Goal: Task Accomplishment & Management: Manage account settings

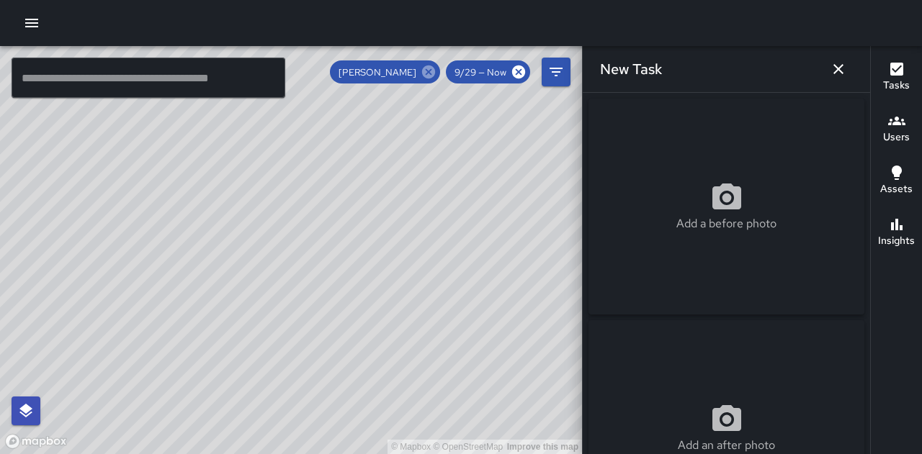
click at [430, 70] on icon at bounding box center [428, 72] width 13 height 13
drag, startPoint x: 282, startPoint y: 257, endPoint x: 436, endPoint y: 382, distance: 198.6
click at [436, 382] on div "© Mapbox © OpenStreetMap Improve this map" at bounding box center [291, 250] width 582 height 408
drag, startPoint x: 470, startPoint y: 332, endPoint x: 457, endPoint y: 362, distance: 32.5
drag, startPoint x: 457, startPoint y: 362, endPoint x: 367, endPoint y: 335, distance: 93.2
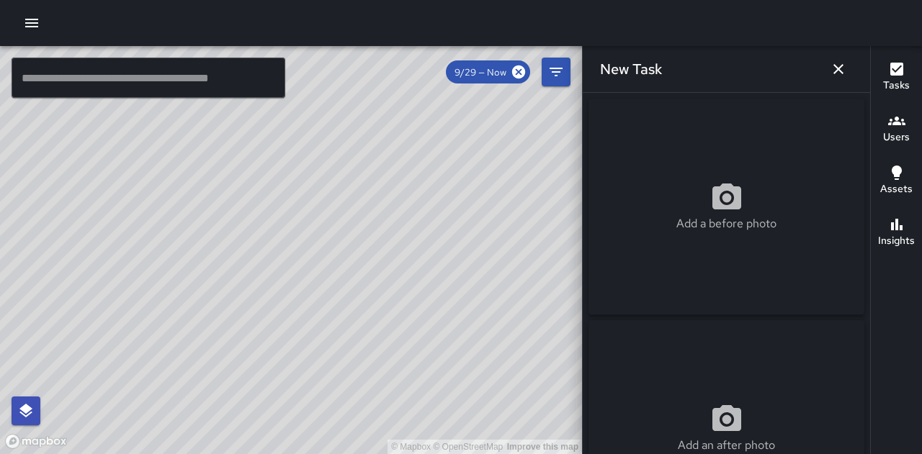
click at [367, 335] on div "© Mapbox © OpenStreetMap Improve this map" at bounding box center [291, 250] width 582 height 408
click at [35, 24] on icon "button" at bounding box center [31, 23] width 13 height 9
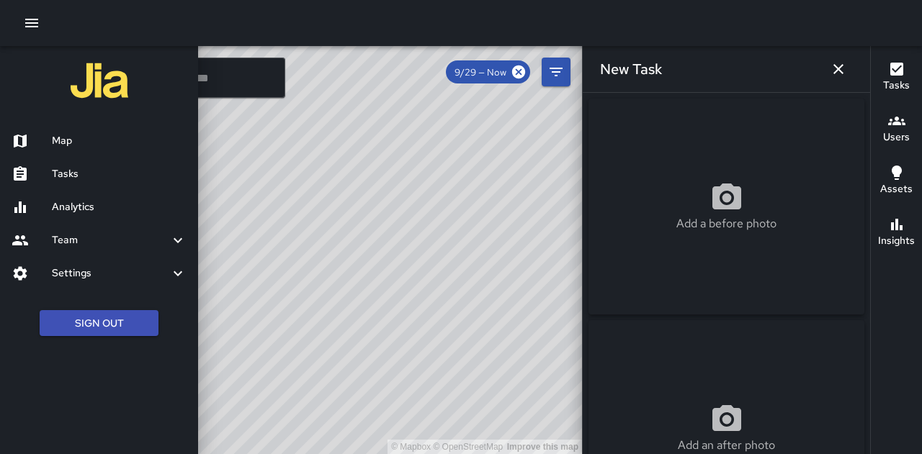
click at [73, 171] on h6 "Tasks" at bounding box center [119, 174] width 135 height 16
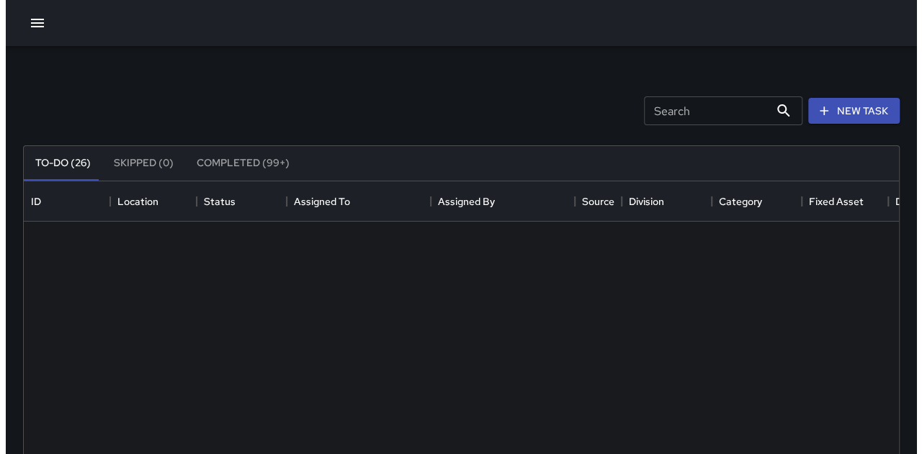
scroll to position [599, 864]
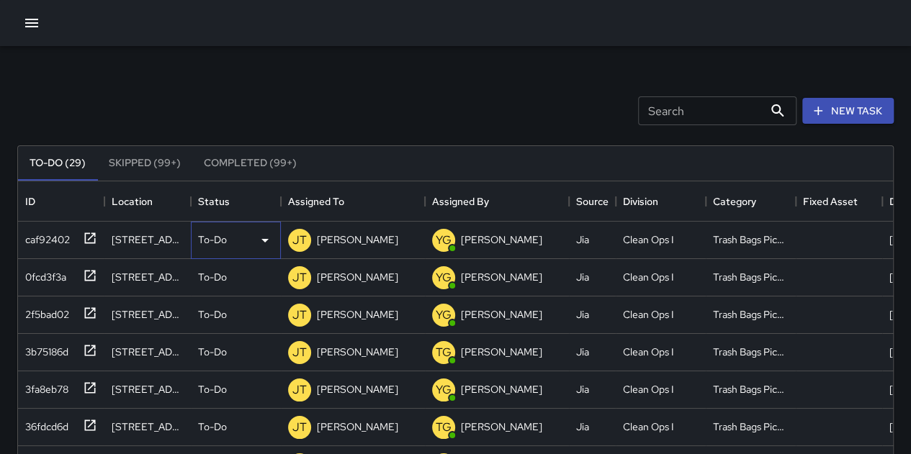
click at [216, 241] on p "To-Do" at bounding box center [212, 240] width 29 height 14
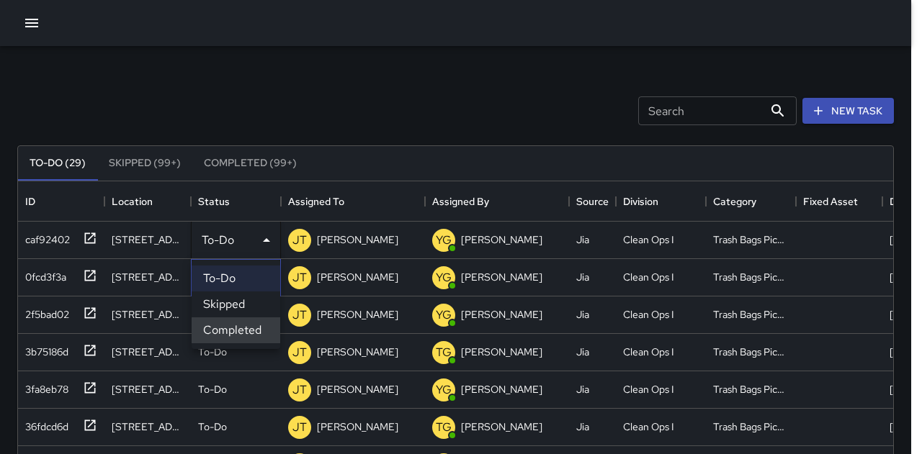
scroll to position [12, 12]
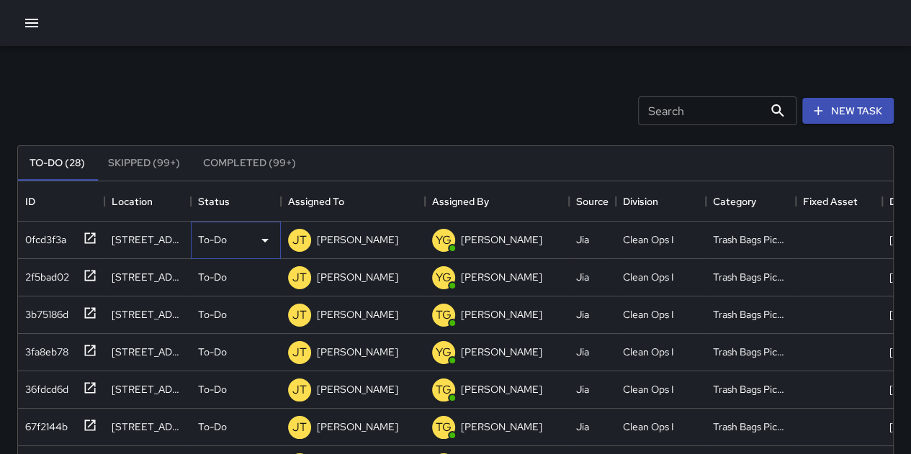
click at [205, 237] on p "To-Do" at bounding box center [212, 240] width 29 height 14
click at [205, 238] on p "To-Do" at bounding box center [212, 240] width 29 height 14
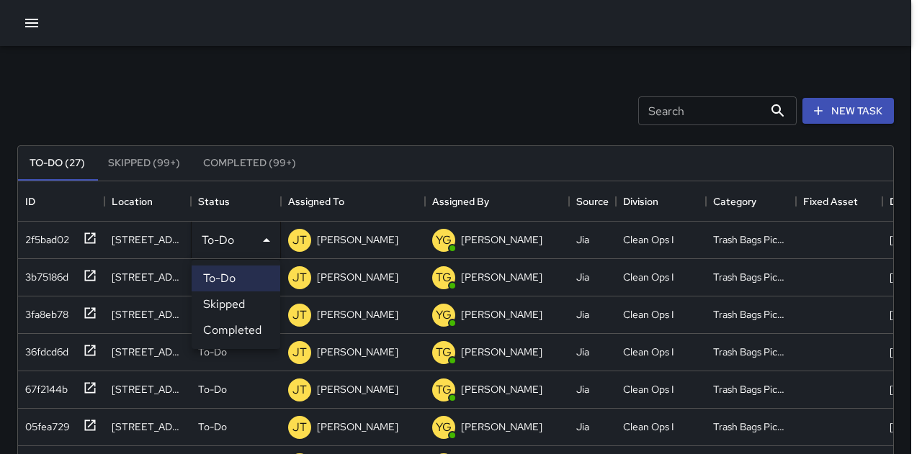
click at [227, 325] on li "Completed" at bounding box center [236, 331] width 89 height 26
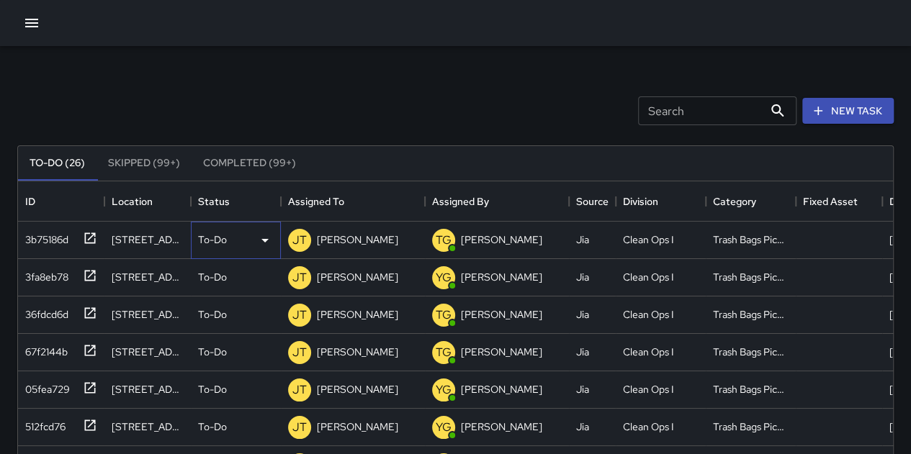
click at [216, 238] on p "To-Do" at bounding box center [212, 240] width 29 height 14
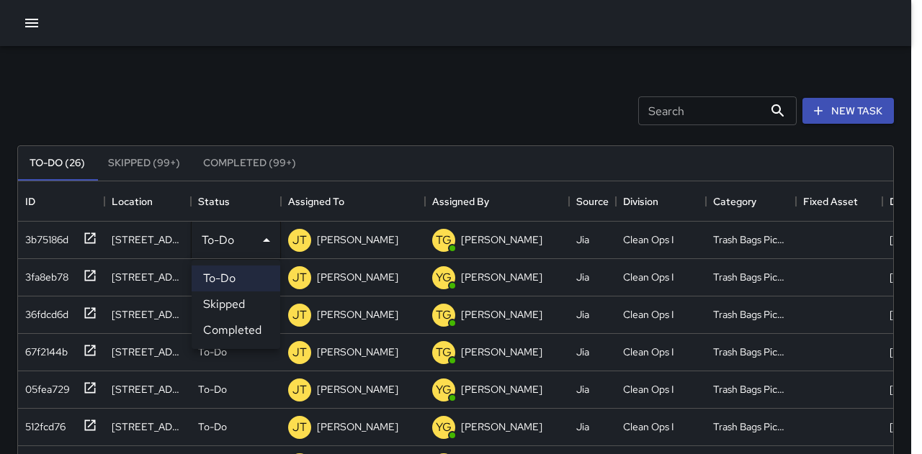
click at [239, 323] on li "Completed" at bounding box center [236, 331] width 89 height 26
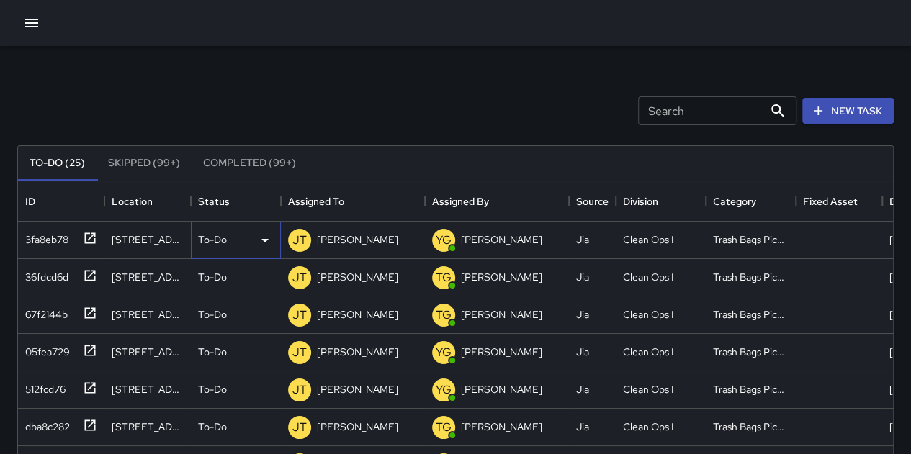
click at [230, 235] on div "To-Do" at bounding box center [236, 240] width 76 height 17
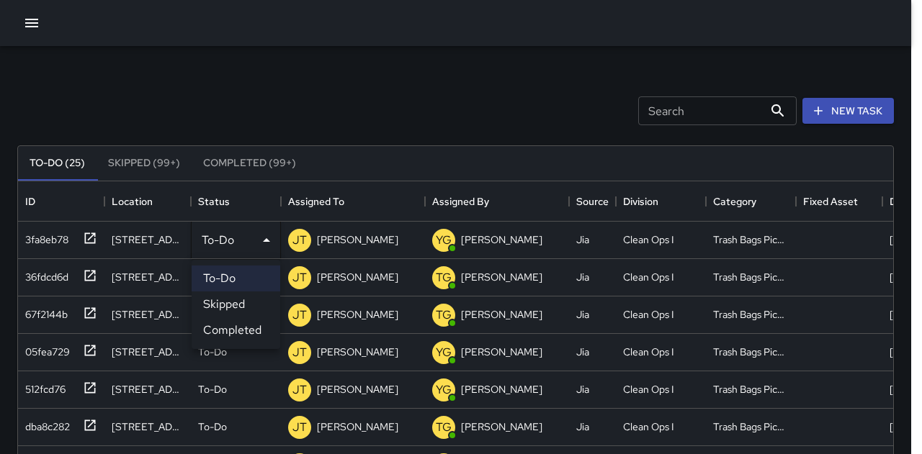
click at [243, 331] on li "Completed" at bounding box center [236, 331] width 89 height 26
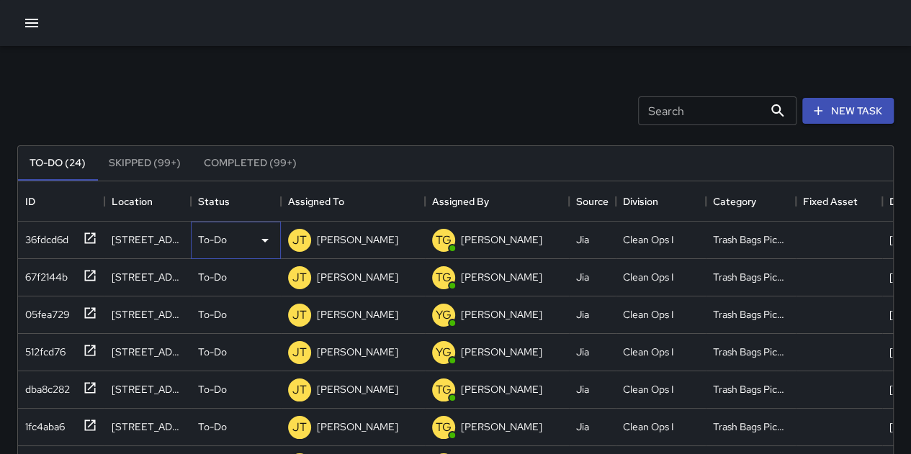
click at [232, 246] on div "To-Do" at bounding box center [236, 240] width 76 height 17
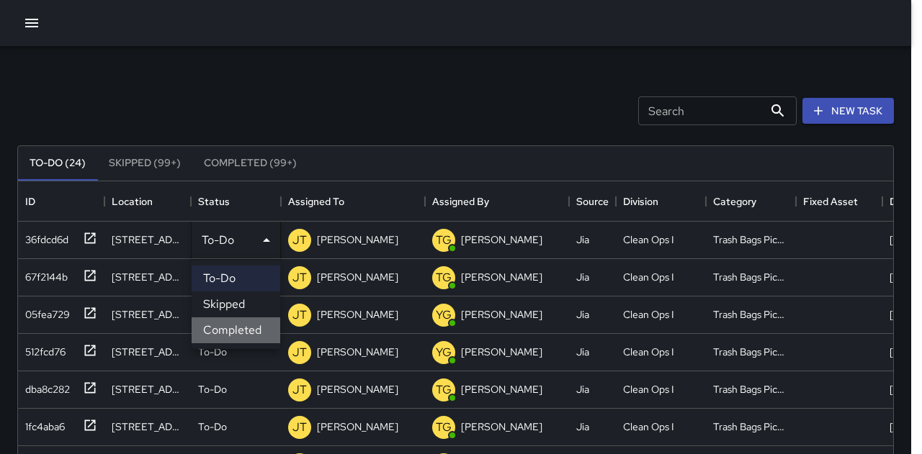
click at [245, 336] on li "Completed" at bounding box center [236, 331] width 89 height 26
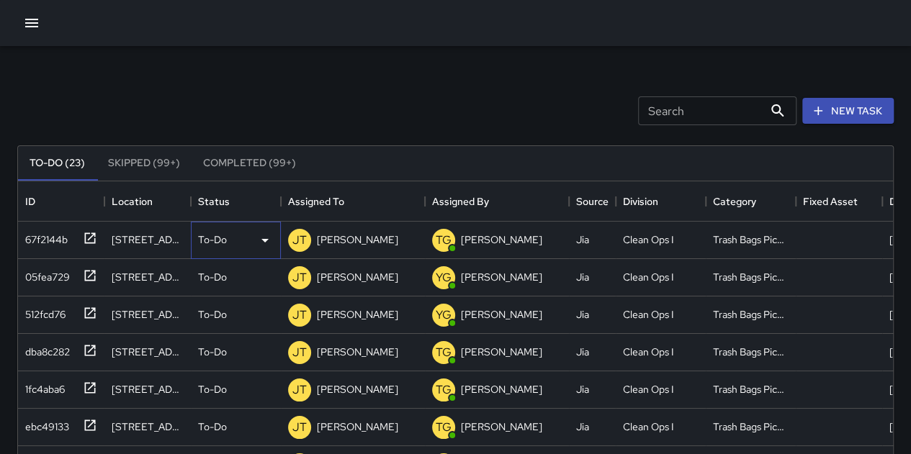
click at [224, 243] on p "To-Do" at bounding box center [212, 240] width 29 height 14
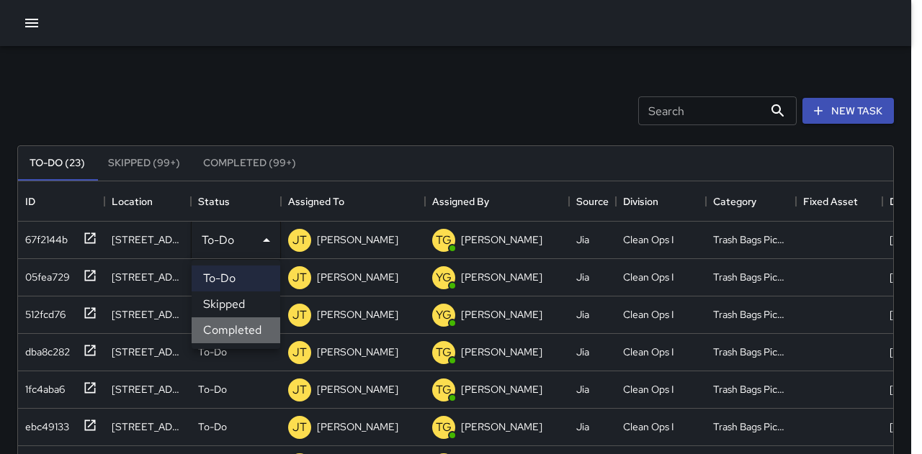
click at [241, 329] on li "Completed" at bounding box center [236, 331] width 89 height 26
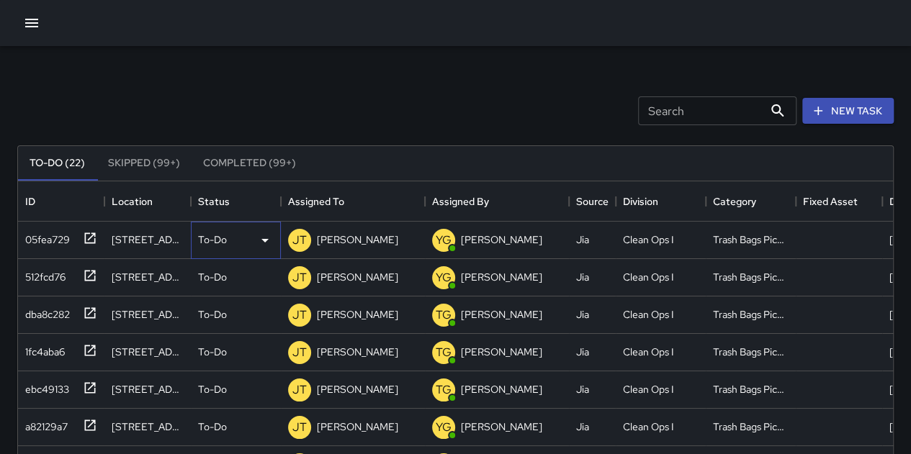
click at [232, 247] on div "To-Do" at bounding box center [236, 240] width 76 height 17
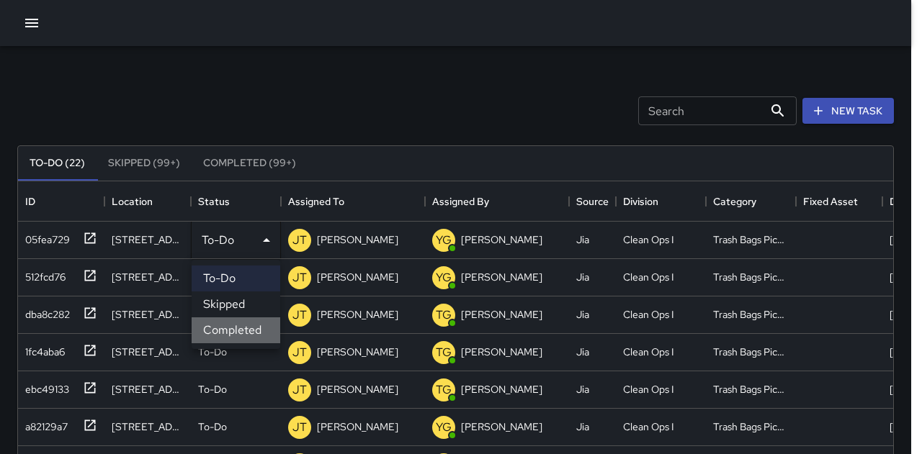
click at [240, 318] on li "Completed" at bounding box center [236, 331] width 89 height 26
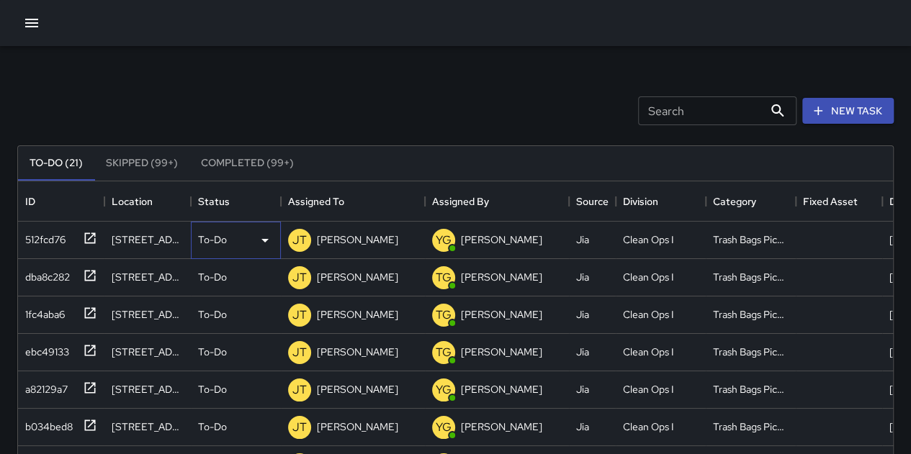
click at [232, 241] on div "To-Do" at bounding box center [236, 240] width 76 height 17
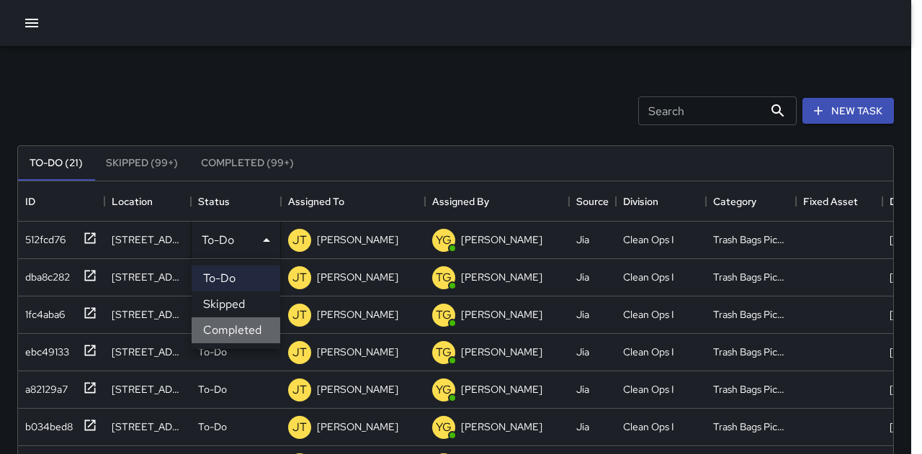
click at [243, 336] on li "Completed" at bounding box center [236, 331] width 89 height 26
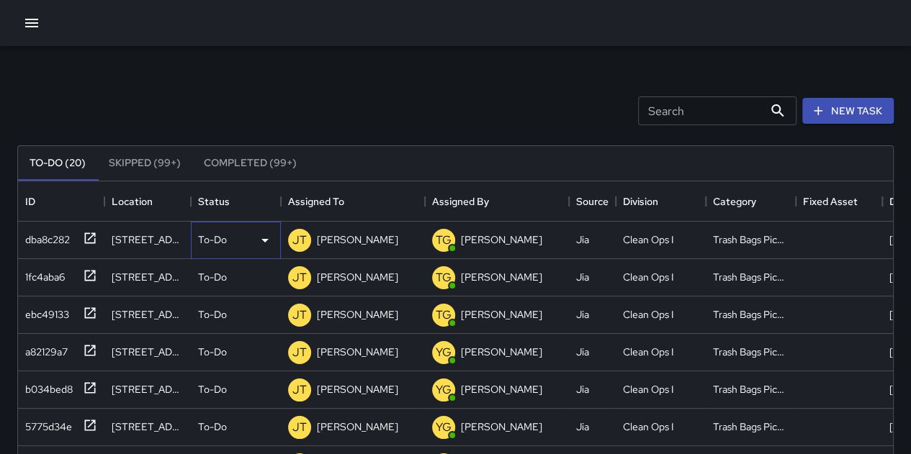
click at [225, 234] on p "To-Do" at bounding box center [212, 240] width 29 height 14
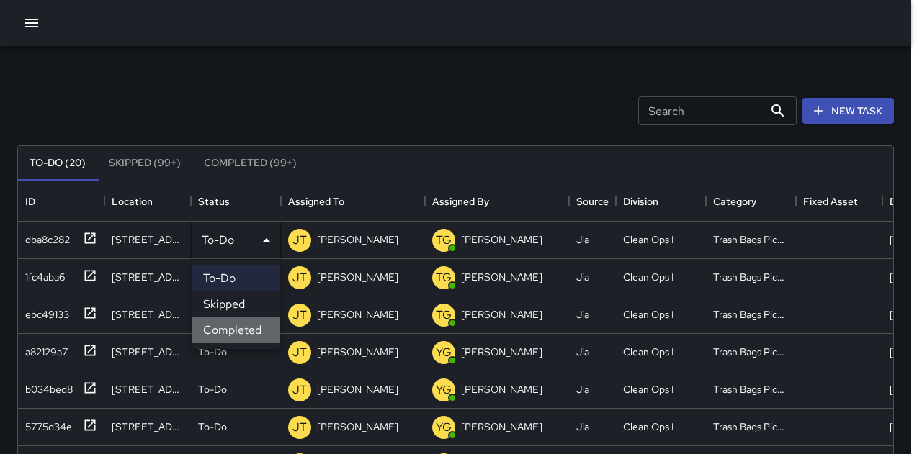
click at [254, 333] on li "Completed" at bounding box center [236, 331] width 89 height 26
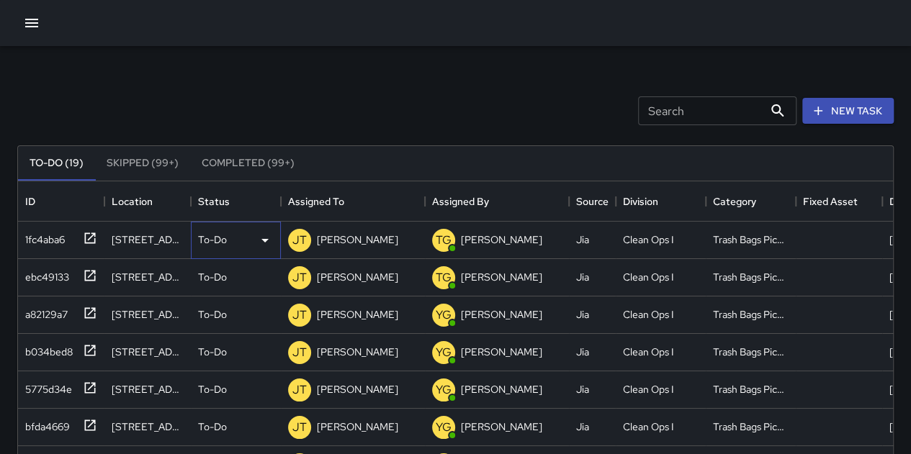
click at [232, 248] on div "To-Do" at bounding box center [236, 240] width 90 height 37
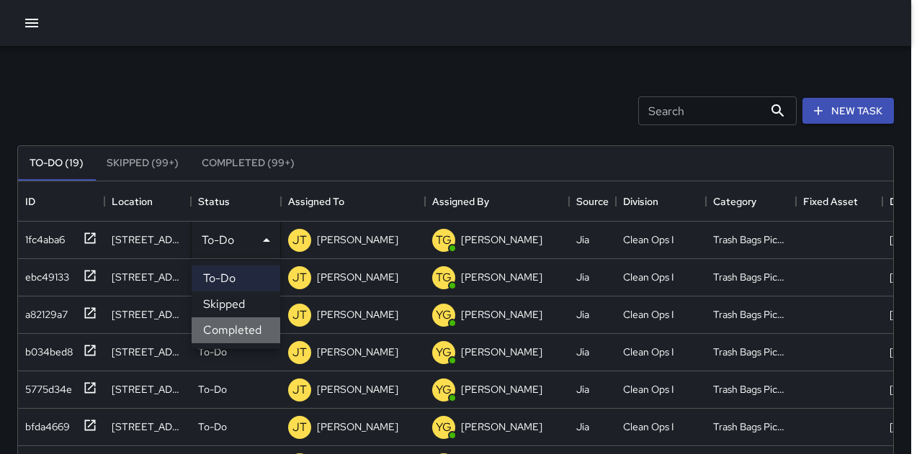
click at [248, 322] on li "Completed" at bounding box center [236, 331] width 89 height 26
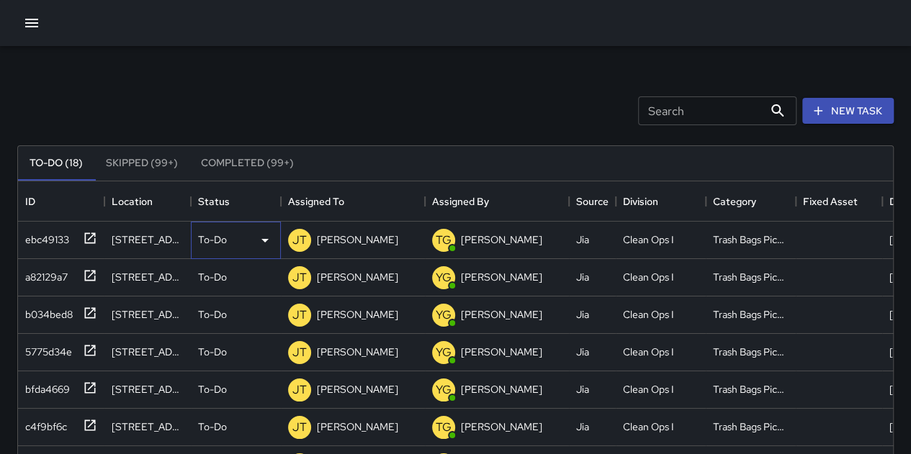
click at [220, 239] on p "To-Do" at bounding box center [212, 240] width 29 height 14
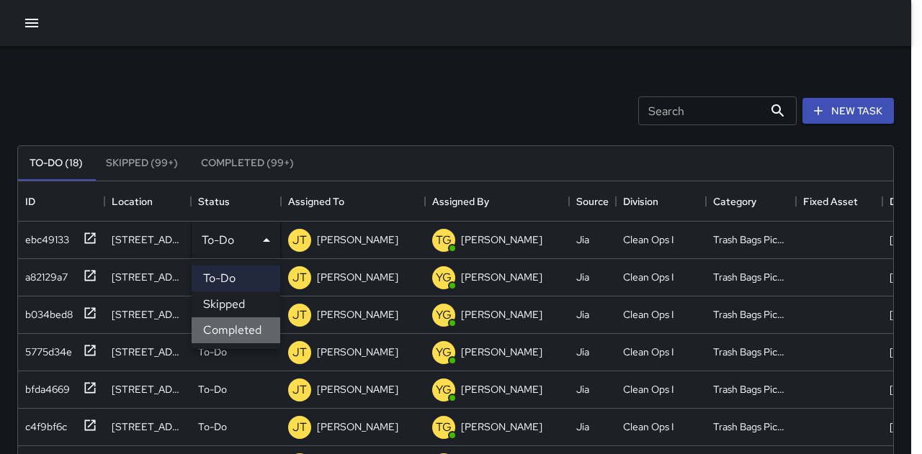
click at [248, 328] on li "Completed" at bounding box center [236, 331] width 89 height 26
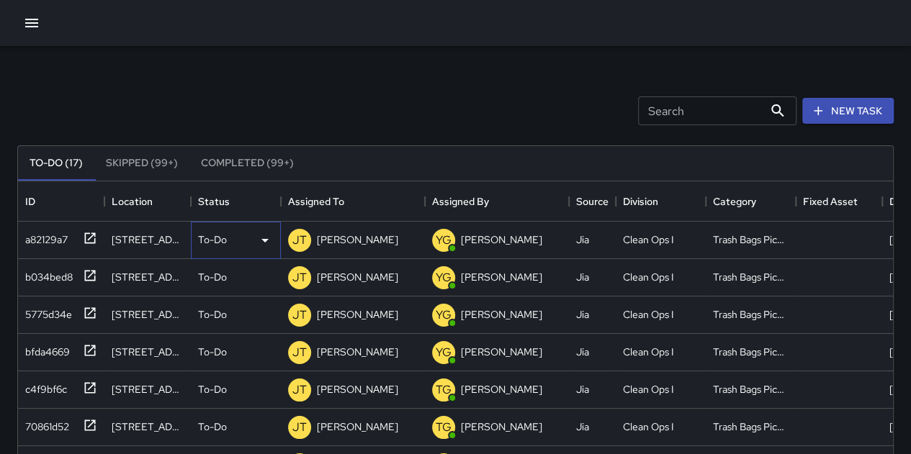
click at [225, 243] on p "To-Do" at bounding box center [212, 240] width 29 height 14
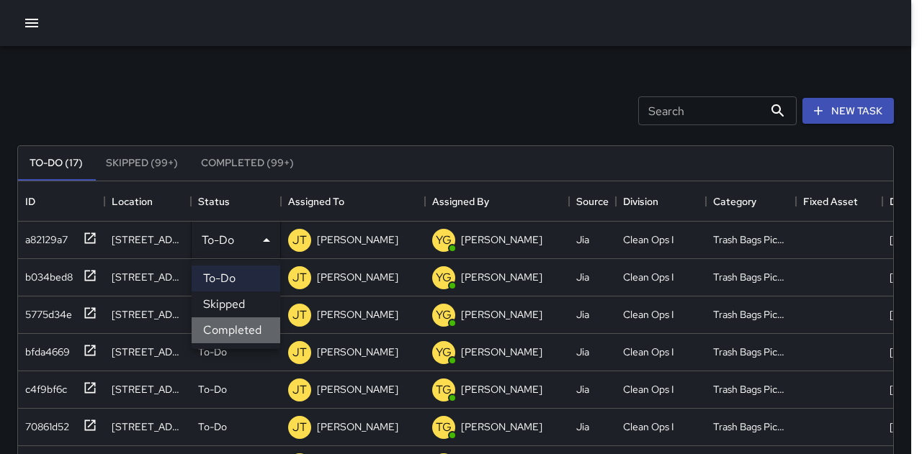
click at [248, 329] on li "Completed" at bounding box center [236, 331] width 89 height 26
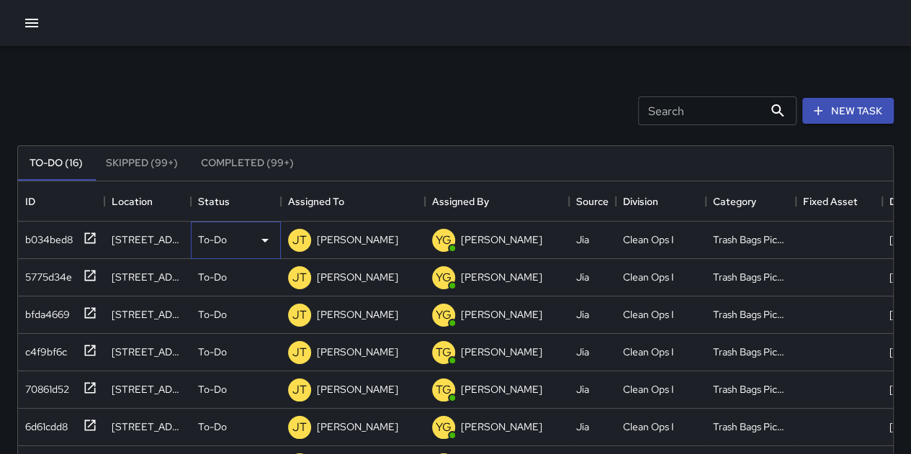
click at [239, 246] on div "To-Do" at bounding box center [236, 240] width 76 height 17
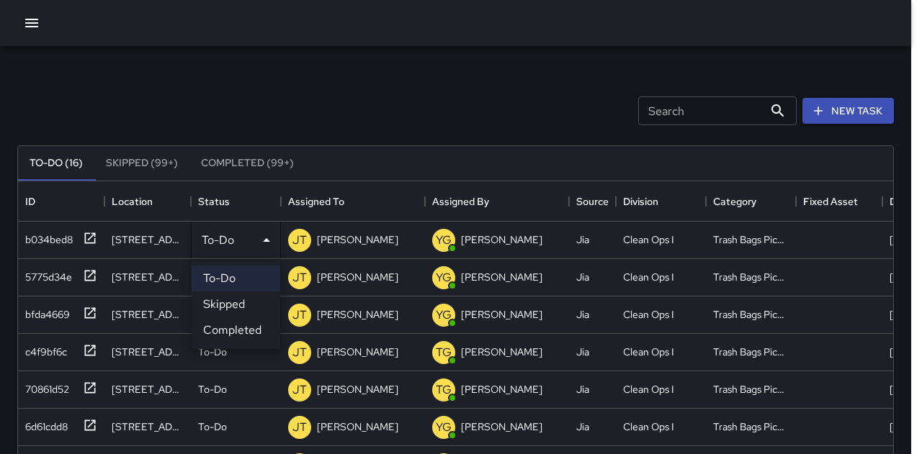
click at [261, 330] on li "Completed" at bounding box center [236, 331] width 89 height 26
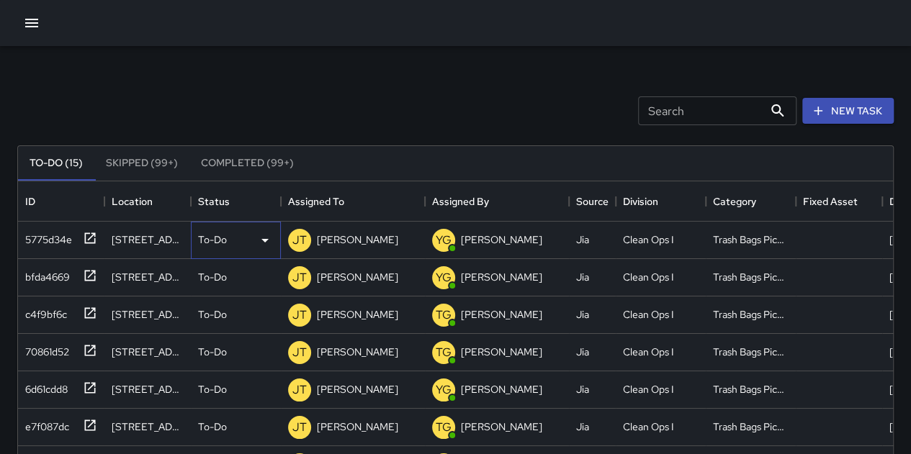
click at [230, 236] on div "To-Do" at bounding box center [236, 240] width 76 height 17
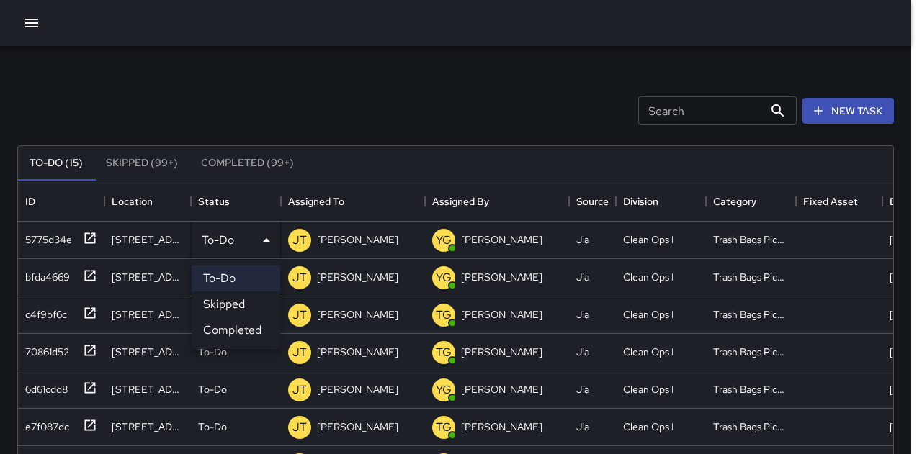
click at [252, 323] on li "Completed" at bounding box center [236, 331] width 89 height 26
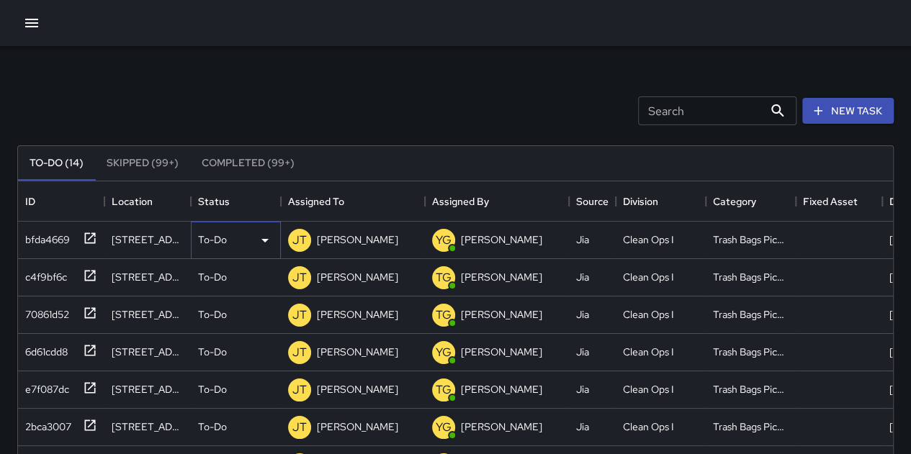
click at [226, 236] on p "To-Do" at bounding box center [212, 240] width 29 height 14
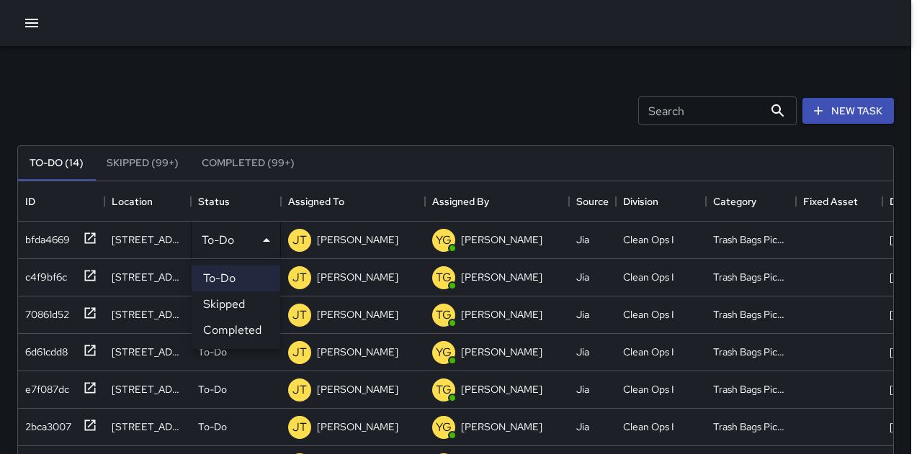
click at [247, 323] on li "Completed" at bounding box center [236, 331] width 89 height 26
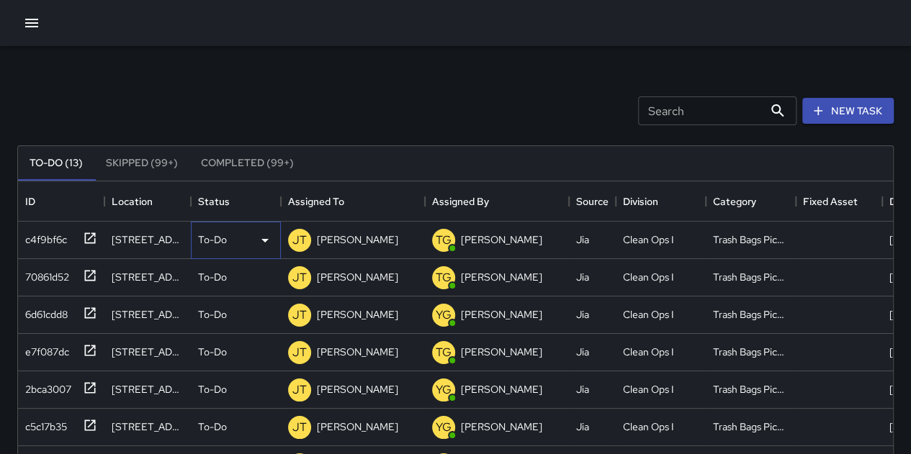
click at [230, 242] on div "To-Do" at bounding box center [236, 240] width 76 height 17
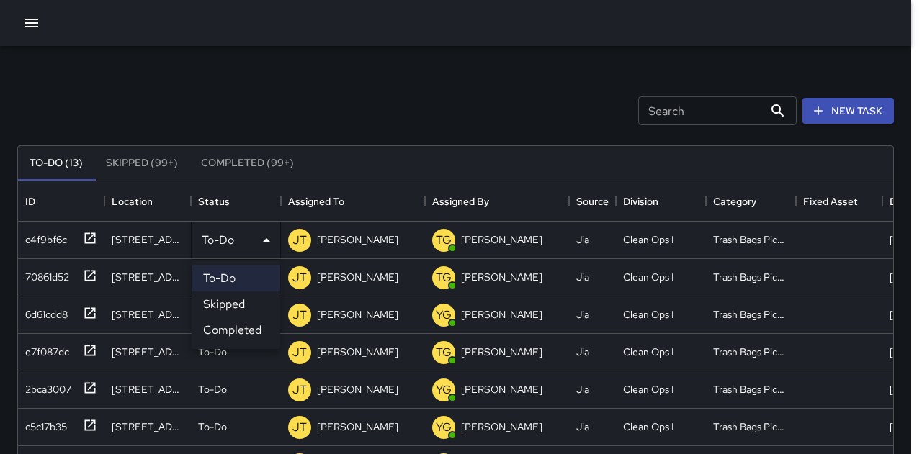
click at [233, 327] on li "Completed" at bounding box center [236, 331] width 89 height 26
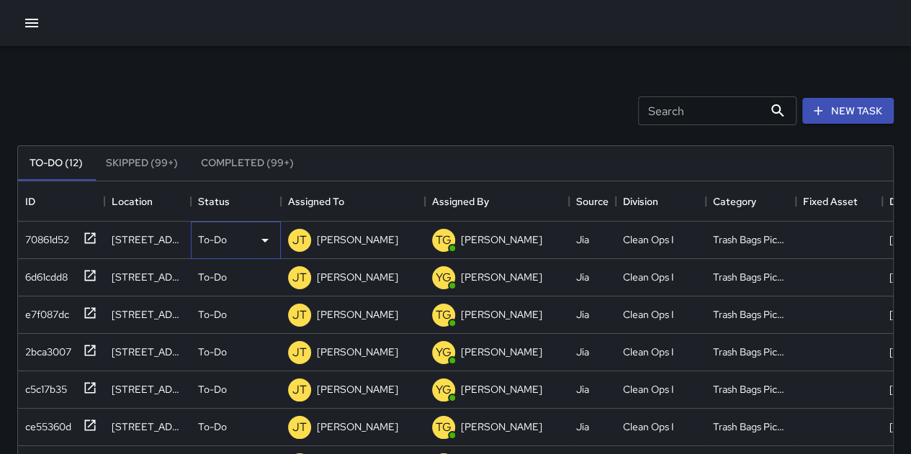
click at [222, 236] on p "To-Do" at bounding box center [212, 240] width 29 height 14
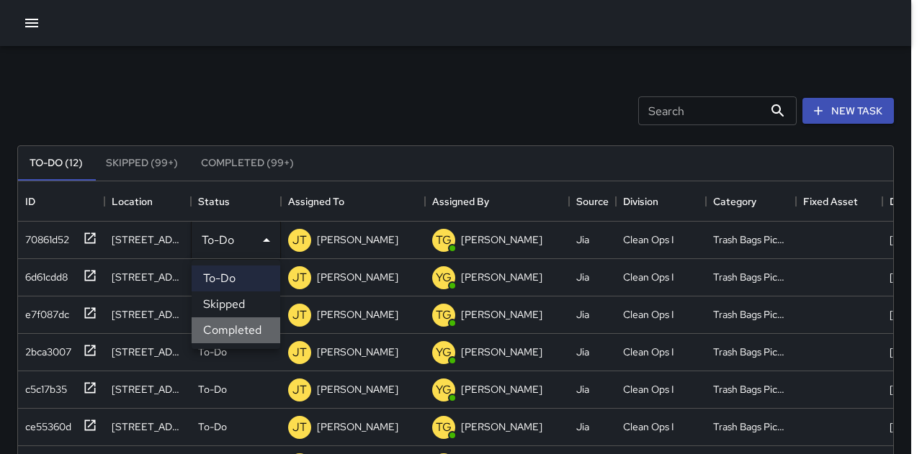
click at [243, 326] on li "Completed" at bounding box center [236, 331] width 89 height 26
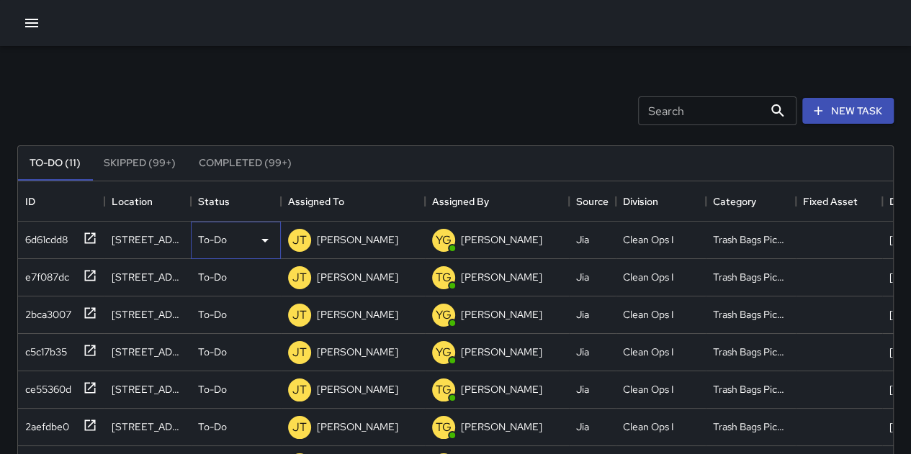
click at [218, 243] on p "To-Do" at bounding box center [212, 240] width 29 height 14
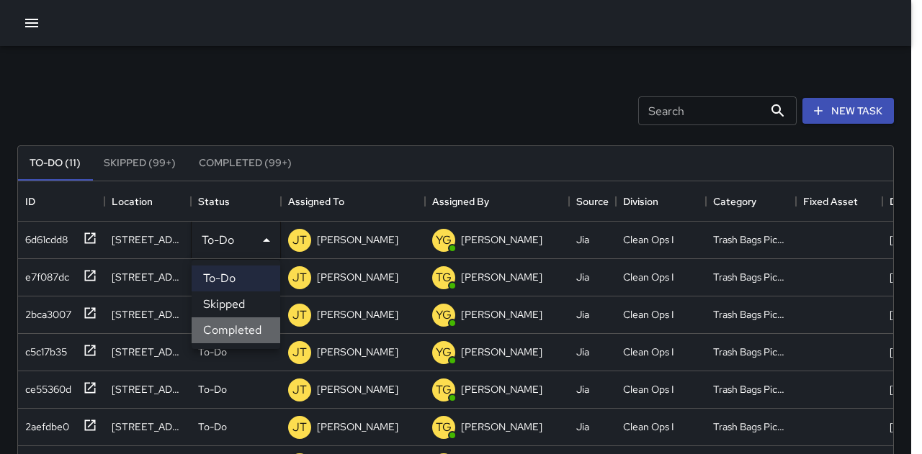
click at [246, 331] on li "Completed" at bounding box center [236, 331] width 89 height 26
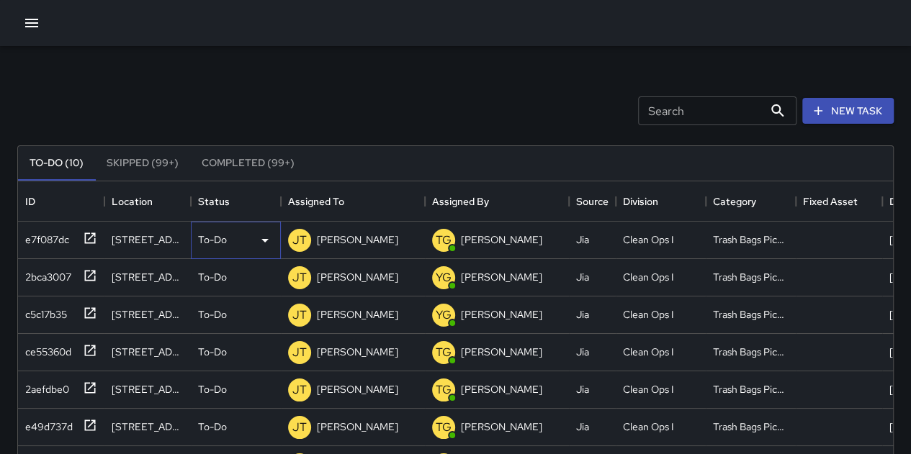
click at [232, 246] on div "To-Do" at bounding box center [236, 240] width 76 height 17
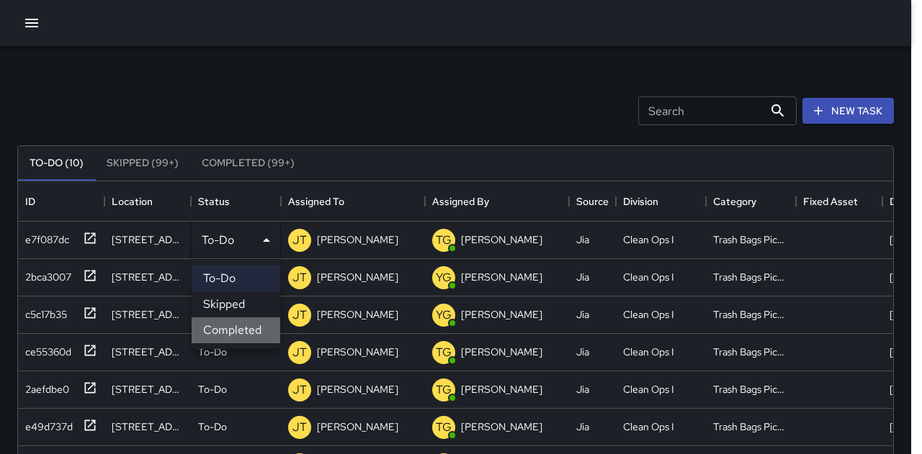
click at [230, 331] on li "Completed" at bounding box center [236, 331] width 89 height 26
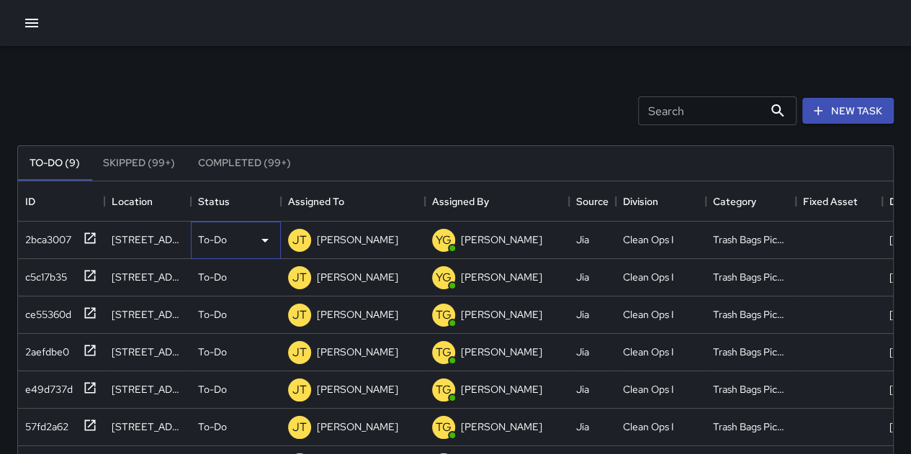
click at [228, 223] on div "To-Do" at bounding box center [236, 240] width 90 height 37
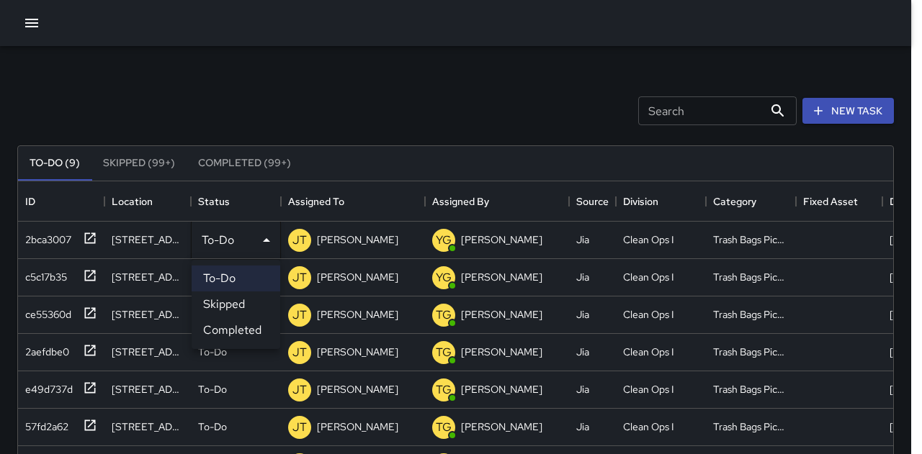
click at [237, 319] on li "Completed" at bounding box center [236, 331] width 89 height 26
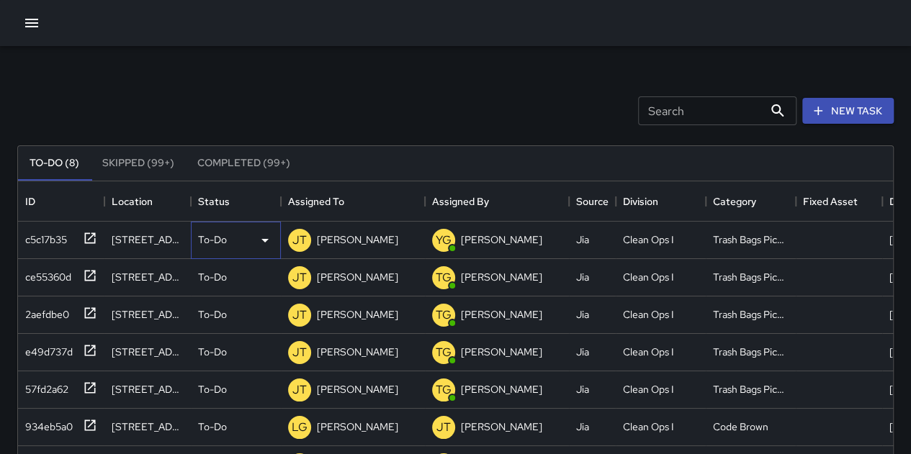
click at [218, 236] on p "To-Do" at bounding box center [212, 240] width 29 height 14
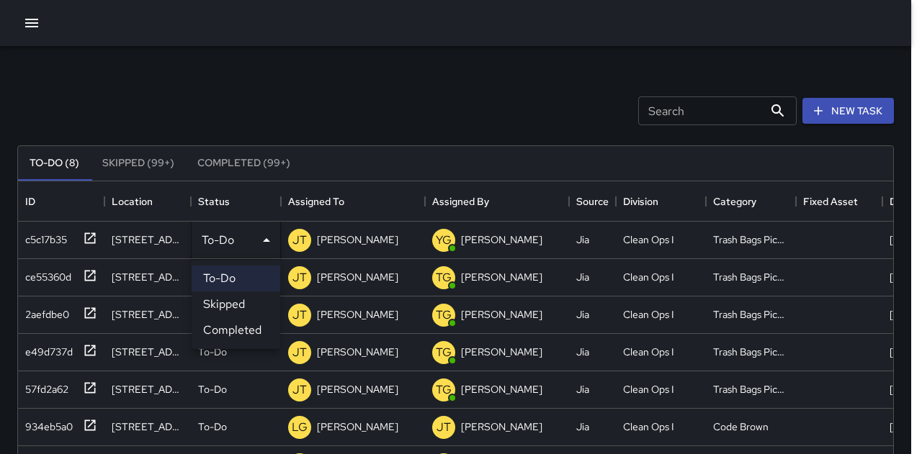
click at [242, 328] on li "Completed" at bounding box center [236, 331] width 89 height 26
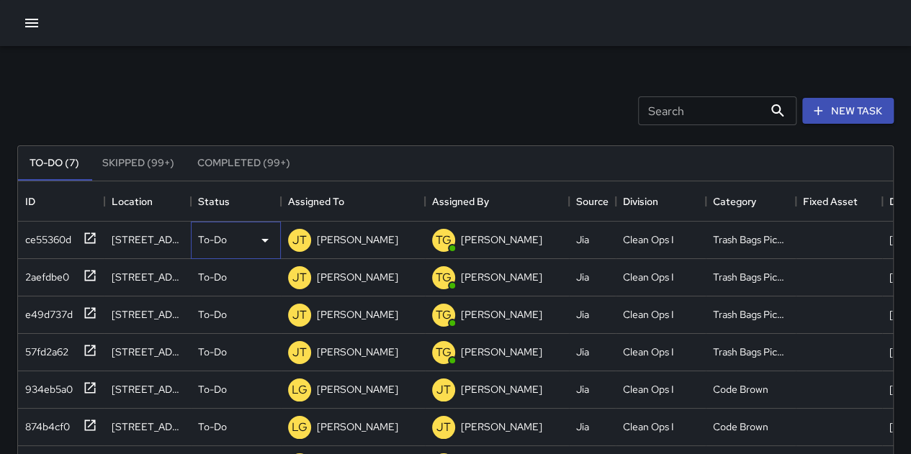
click at [228, 241] on div "To-Do" at bounding box center [236, 240] width 76 height 17
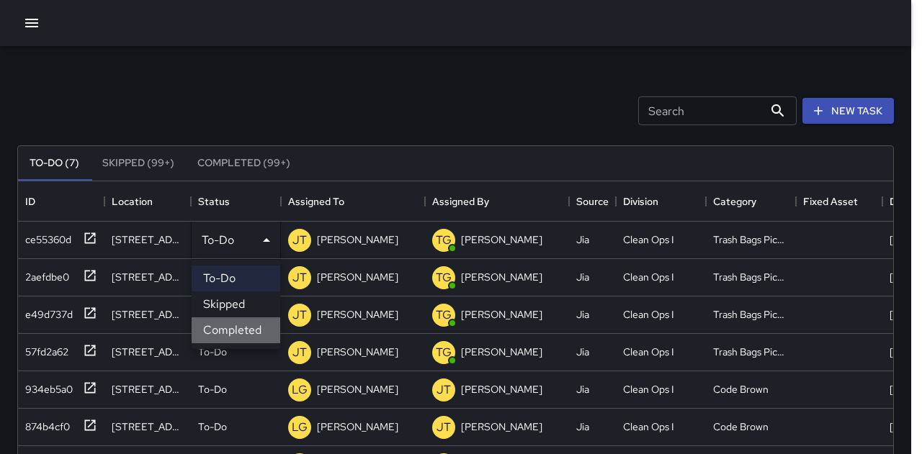
click at [241, 335] on li "Completed" at bounding box center [236, 331] width 89 height 26
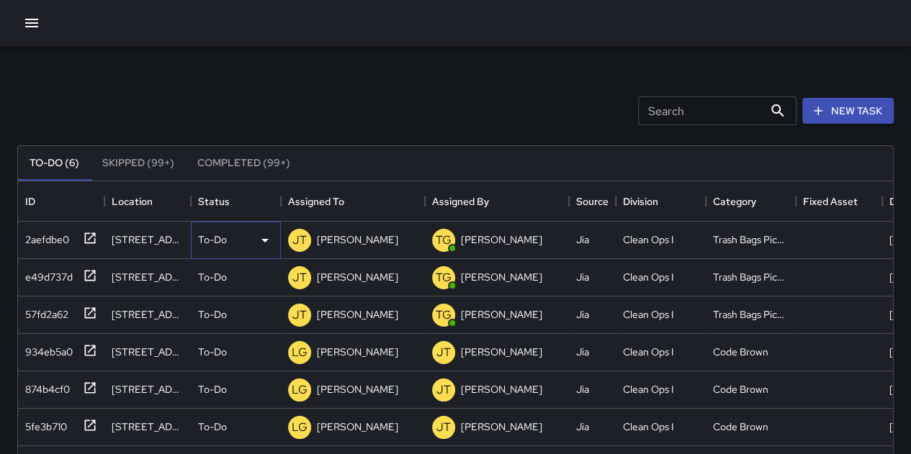
click at [225, 240] on p "To-Do" at bounding box center [212, 240] width 29 height 14
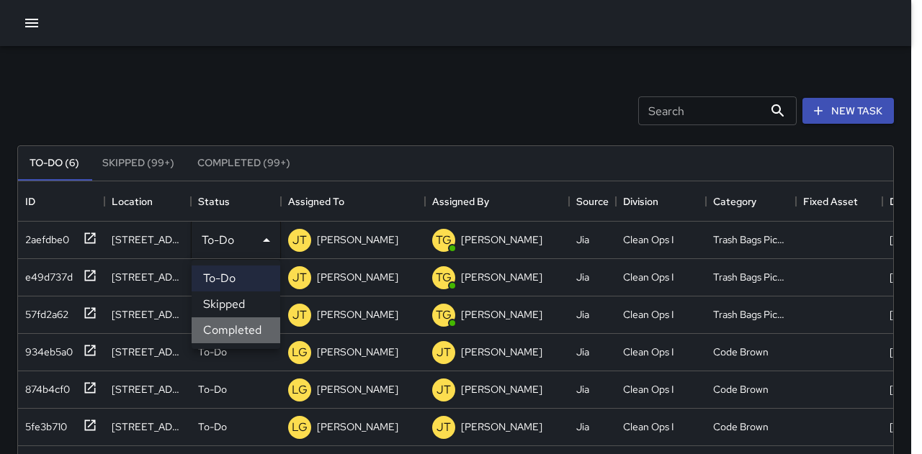
click at [241, 330] on li "Completed" at bounding box center [236, 331] width 89 height 26
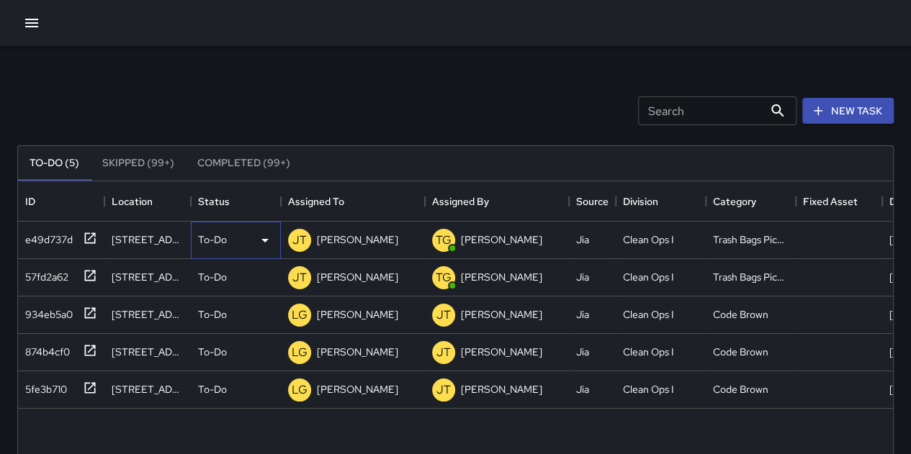
click at [228, 236] on div "To-Do" at bounding box center [236, 240] width 76 height 17
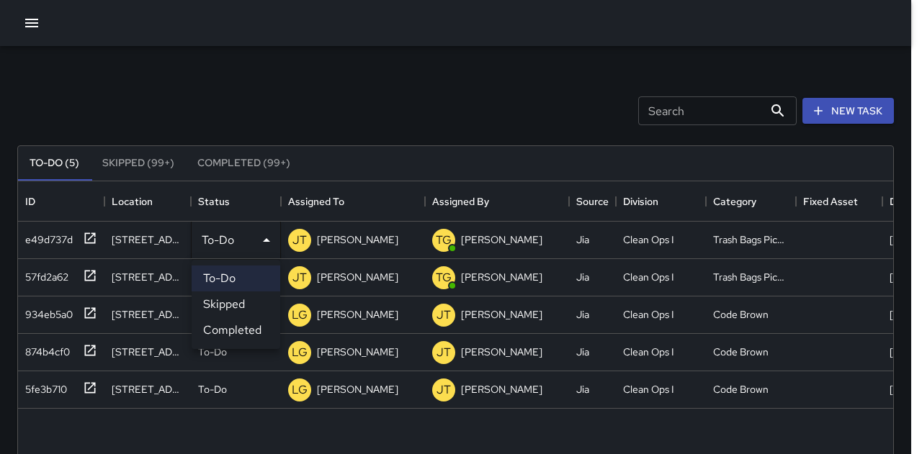
click at [242, 339] on li "Completed" at bounding box center [236, 331] width 89 height 26
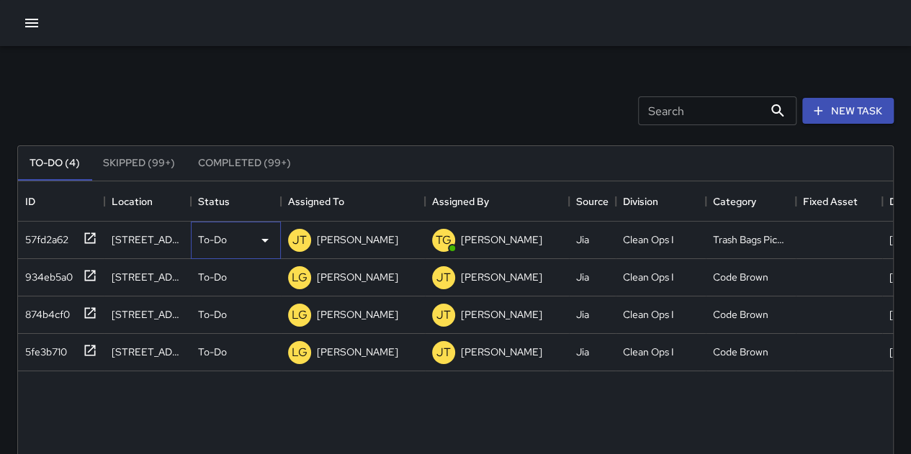
click at [224, 234] on p "To-Do" at bounding box center [212, 240] width 29 height 14
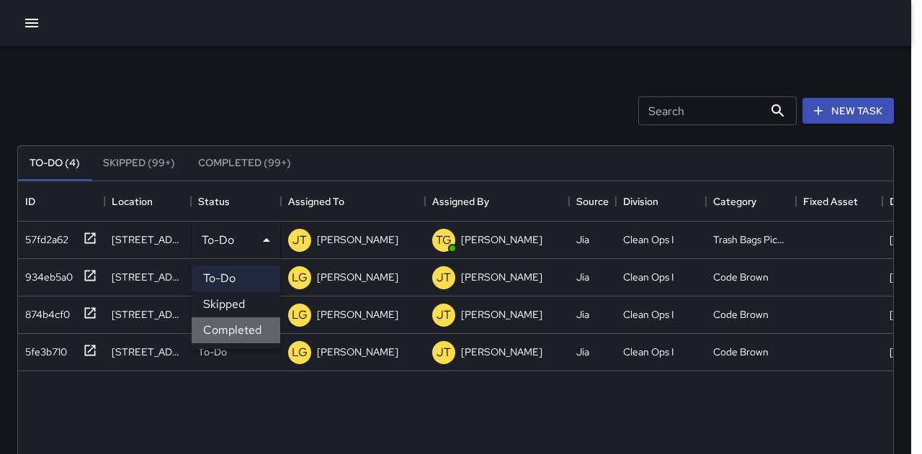
click at [225, 323] on li "Completed" at bounding box center [236, 331] width 89 height 26
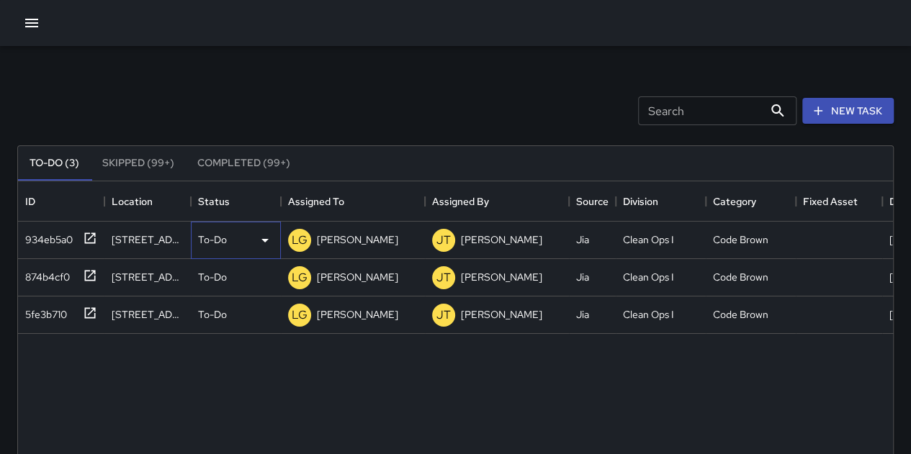
click at [228, 253] on div "To-Do" at bounding box center [236, 240] width 90 height 37
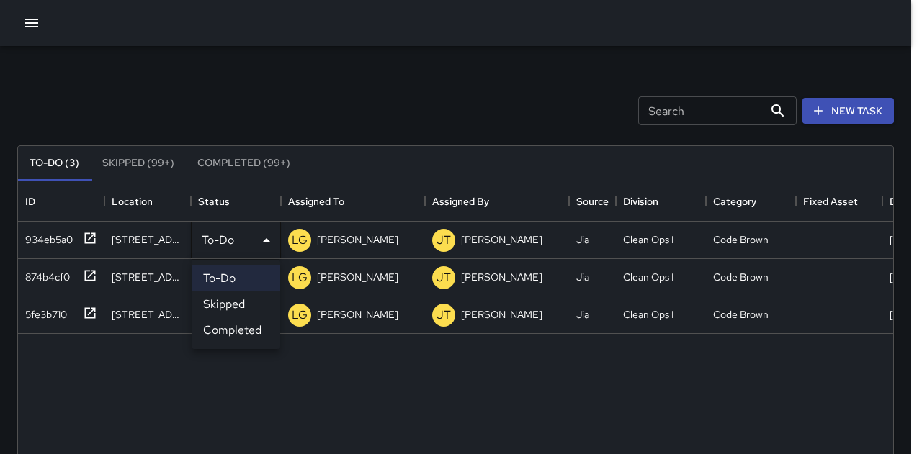
click at [242, 326] on li "Completed" at bounding box center [236, 331] width 89 height 26
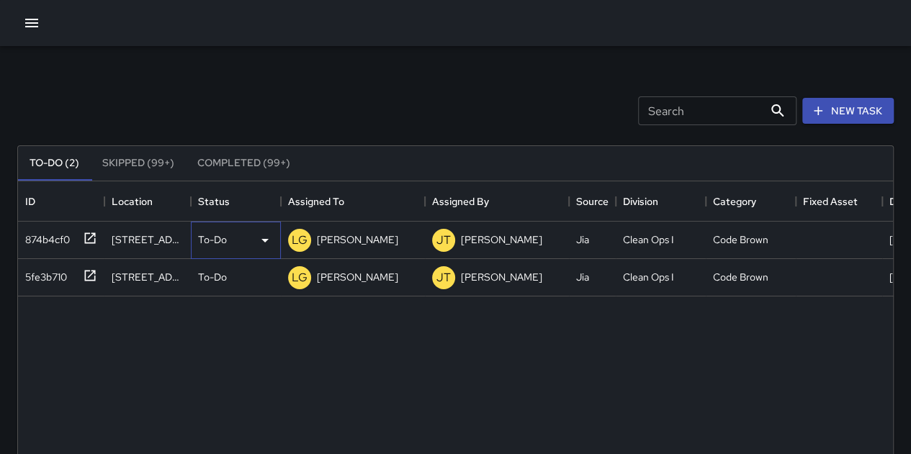
click at [234, 234] on div "To-Do" at bounding box center [236, 240] width 76 height 17
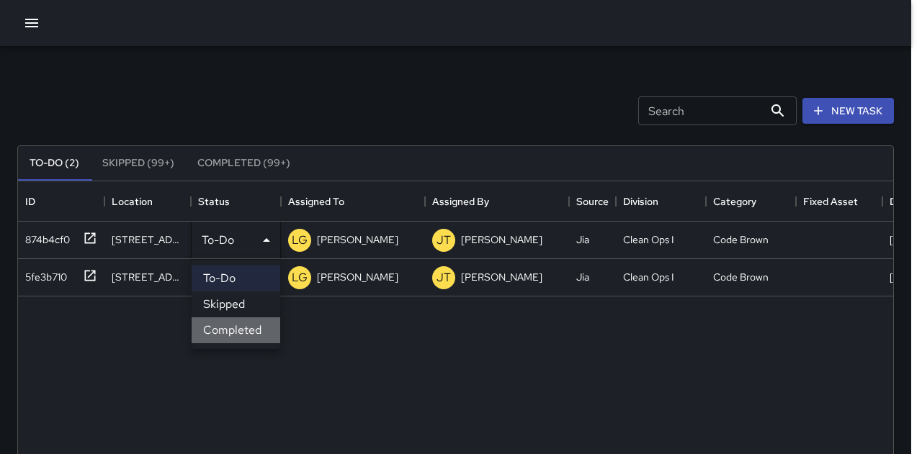
click at [246, 328] on li "Completed" at bounding box center [236, 331] width 89 height 26
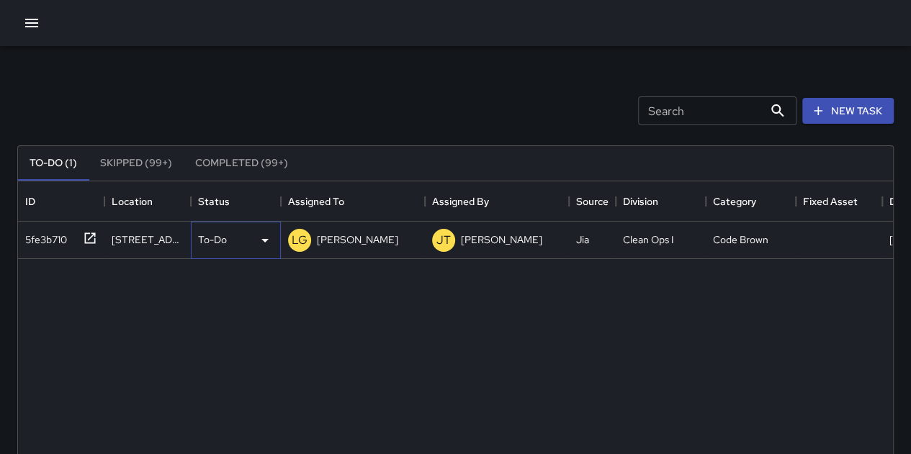
click at [235, 244] on div "To-Do" at bounding box center [236, 240] width 76 height 17
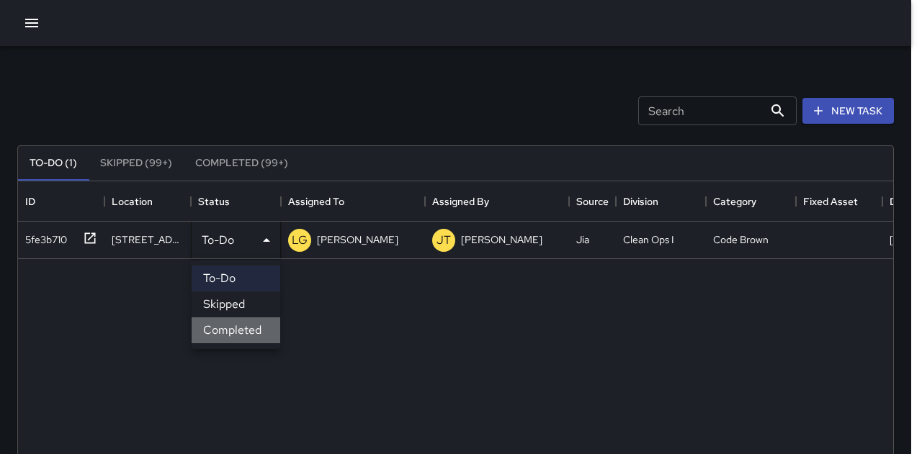
click at [245, 335] on li "Completed" at bounding box center [236, 331] width 89 height 26
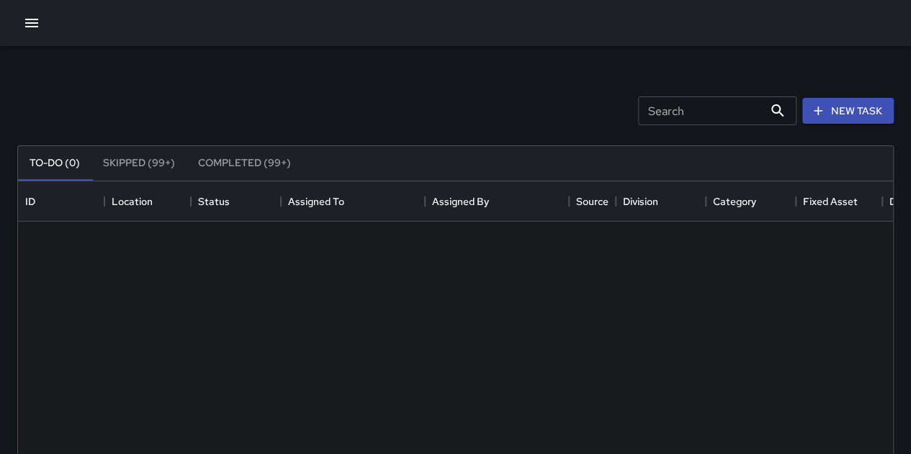
click at [129, 152] on button "Skipped (99+)" at bounding box center [138, 163] width 95 height 35
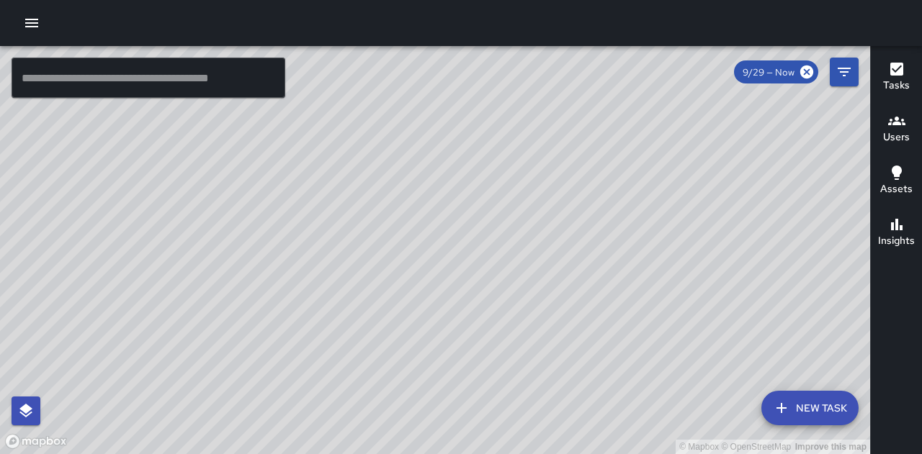
drag, startPoint x: 661, startPoint y: 234, endPoint x: 475, endPoint y: 81, distance: 241.0
drag, startPoint x: 475, startPoint y: 81, endPoint x: 470, endPoint y: 259, distance: 178.7
click at [470, 259] on div "© Mapbox © OpenStreetMap Improve this map" at bounding box center [435, 250] width 870 height 408
drag, startPoint x: 615, startPoint y: 236, endPoint x: 570, endPoint y: 252, distance: 47.6
click at [570, 252] on div "© Mapbox © OpenStreetMap Improve this map" at bounding box center [435, 250] width 870 height 408
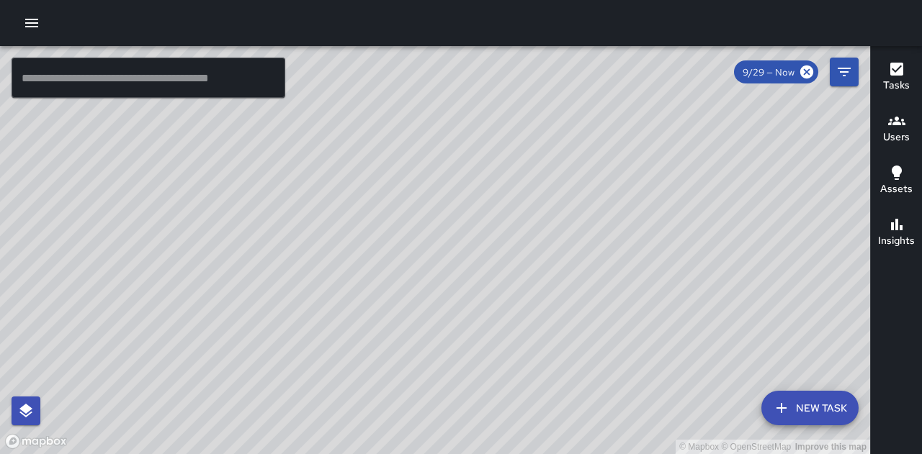
drag, startPoint x: 597, startPoint y: 246, endPoint x: 570, endPoint y: 329, distance: 87.9
click at [570, 329] on div "© Mapbox © OpenStreetMap Improve this map" at bounding box center [435, 250] width 870 height 408
click at [856, 65] on button "Filters" at bounding box center [844, 72] width 29 height 29
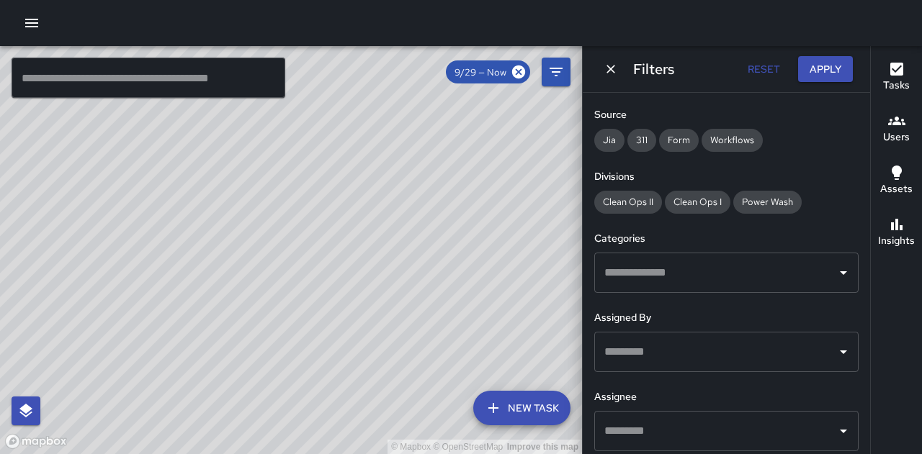
scroll to position [216, 0]
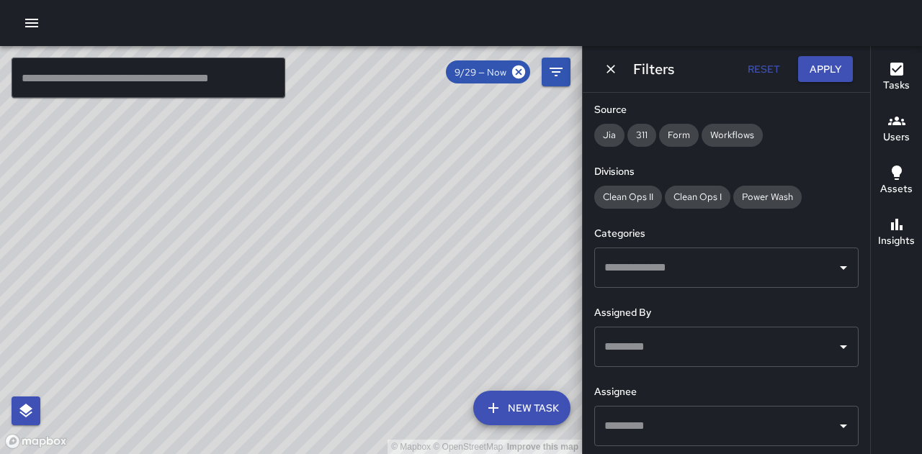
click at [689, 272] on input "text" at bounding box center [716, 267] width 230 height 27
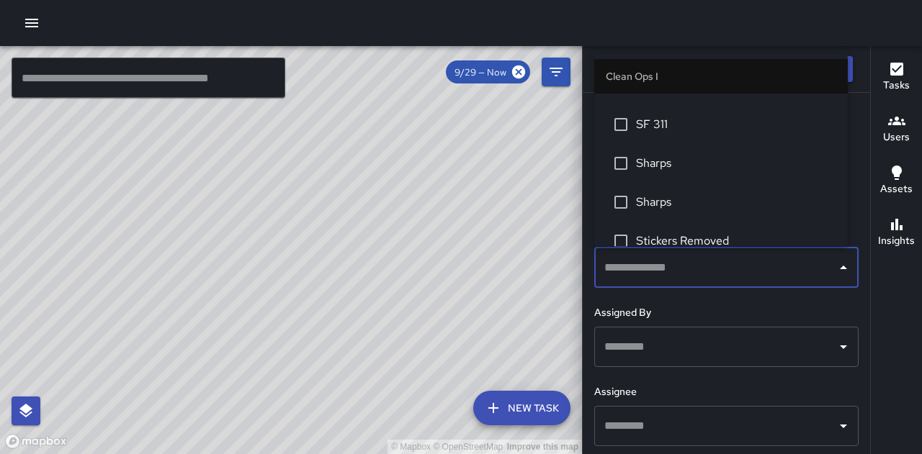
scroll to position [432, 0]
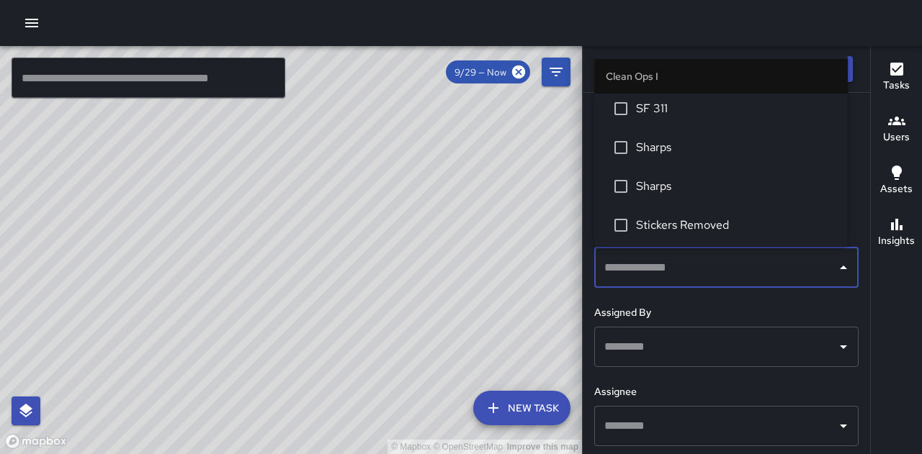
click at [663, 102] on span "SF 311" at bounding box center [736, 108] width 200 height 17
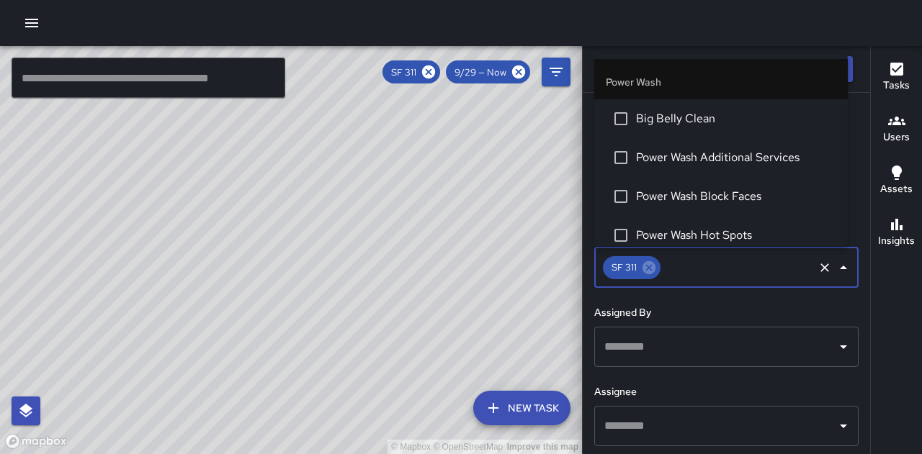
scroll to position [1224, 0]
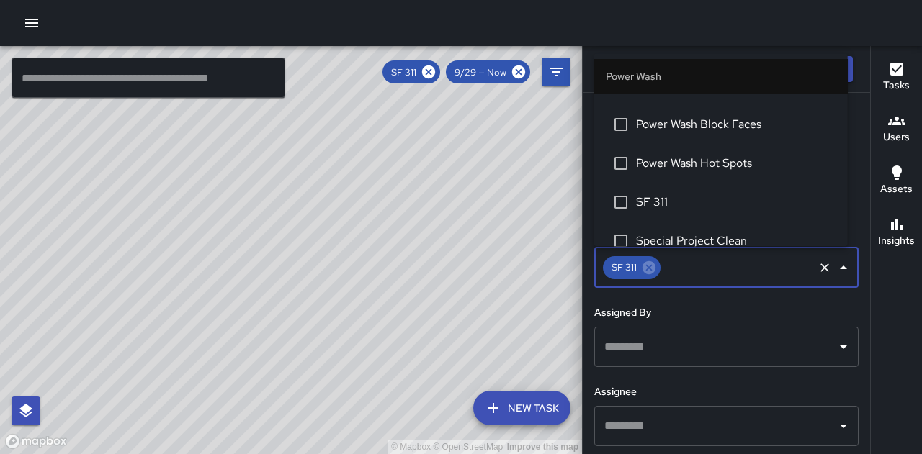
click at [676, 204] on span "SF 311" at bounding box center [736, 202] width 200 height 17
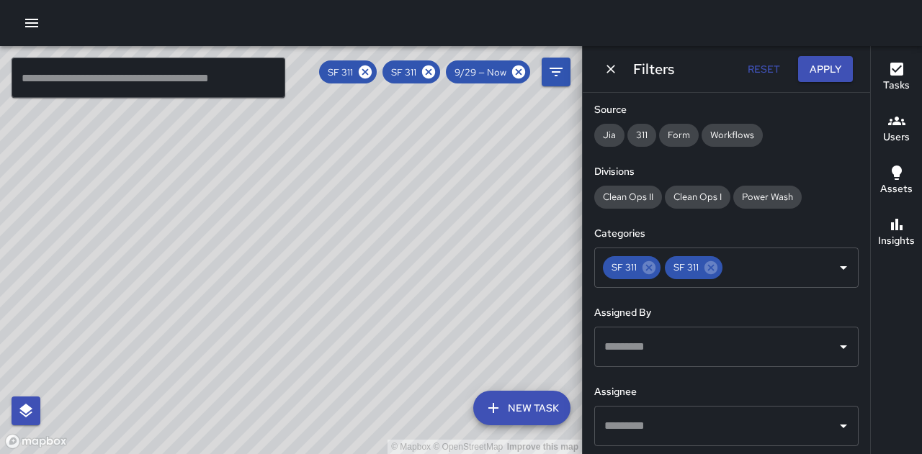
click at [403, 160] on div "© Mapbox © OpenStreetMap Improve this map" at bounding box center [291, 250] width 582 height 408
click at [521, 176] on div "© Mapbox © OpenStreetMap Improve this map" at bounding box center [291, 250] width 582 height 408
click at [520, 76] on icon at bounding box center [518, 72] width 13 height 13
click at [611, 66] on icon "Dismiss" at bounding box center [611, 69] width 14 height 14
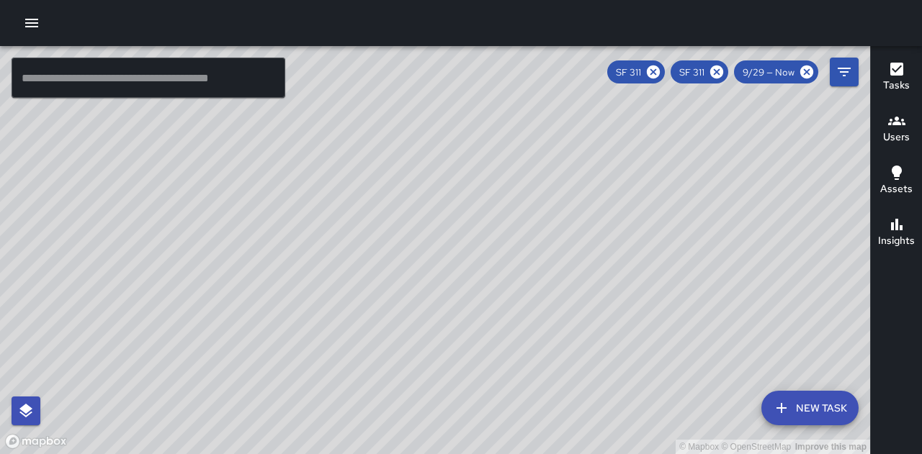
drag, startPoint x: 578, startPoint y: 201, endPoint x: 583, endPoint y: 247, distance: 46.5
click at [583, 247] on div "© Mapbox © OpenStreetMap Improve this map" at bounding box center [435, 250] width 870 height 408
click at [890, 224] on icon "button" at bounding box center [896, 224] width 17 height 17
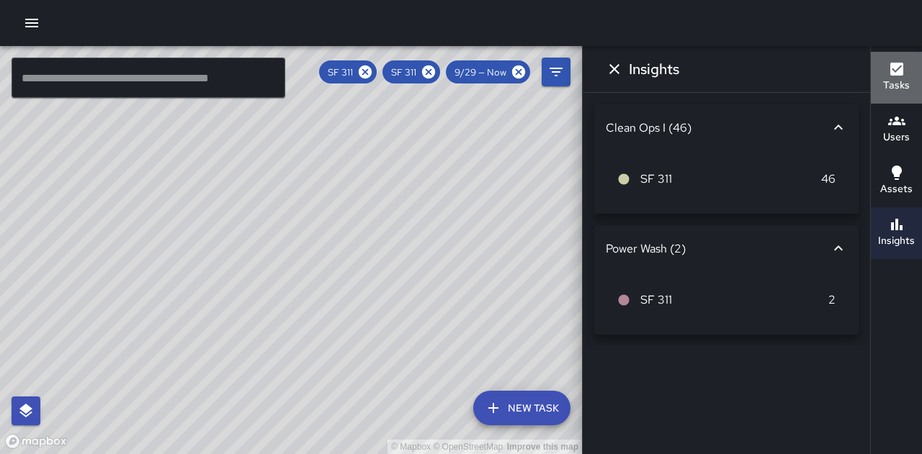
click at [921, 95] on button "Tasks" at bounding box center [896, 78] width 51 height 52
